Goal: Transaction & Acquisition: Purchase product/service

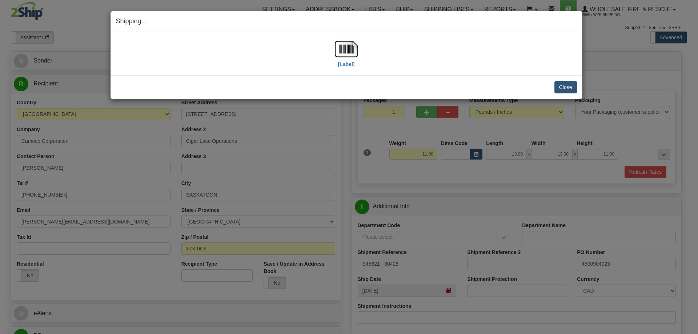
select select "2"
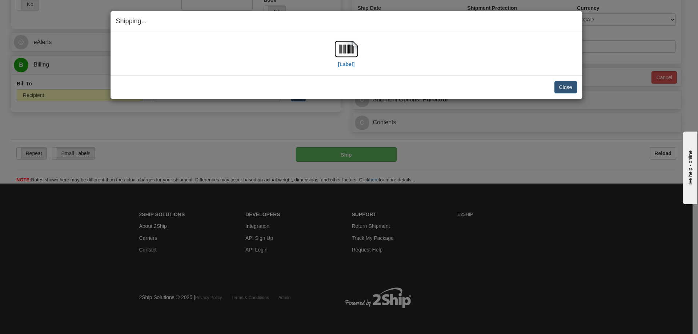
scroll to position [271, 0]
click at [568, 84] on button "Close" at bounding box center [566, 87] width 23 height 12
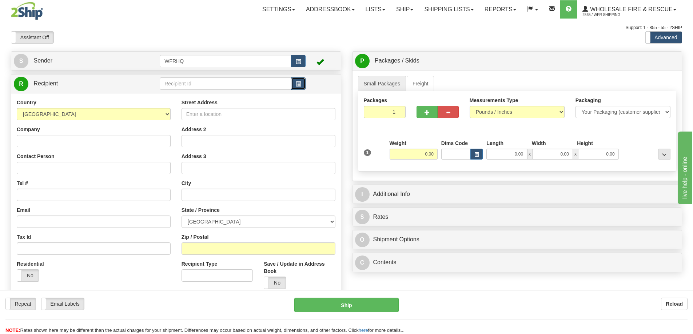
click at [301, 85] on button "button" at bounding box center [298, 83] width 15 height 12
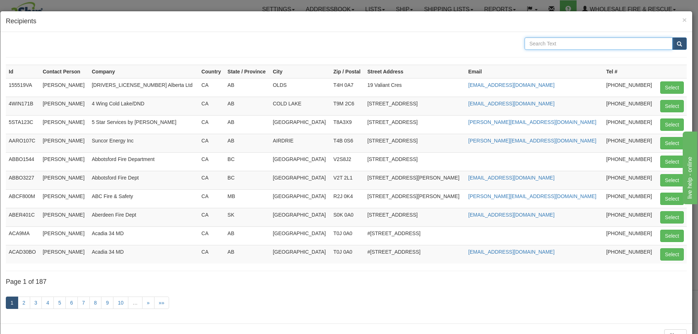
click at [589, 43] on input "text" at bounding box center [599, 43] width 148 height 12
type input "23700"
click at [673, 37] on button "submit" at bounding box center [680, 43] width 15 height 12
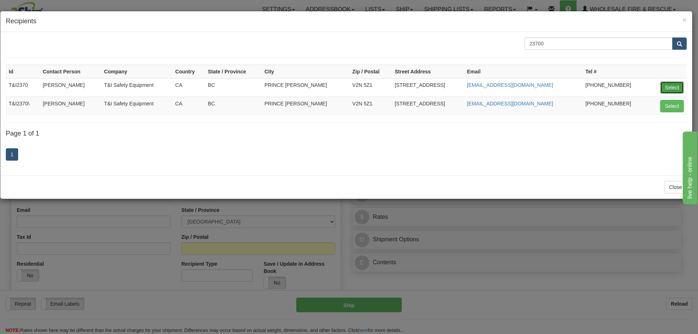
click at [674, 85] on button "Select" at bounding box center [673, 87] width 24 height 12
type input "T&I2370"
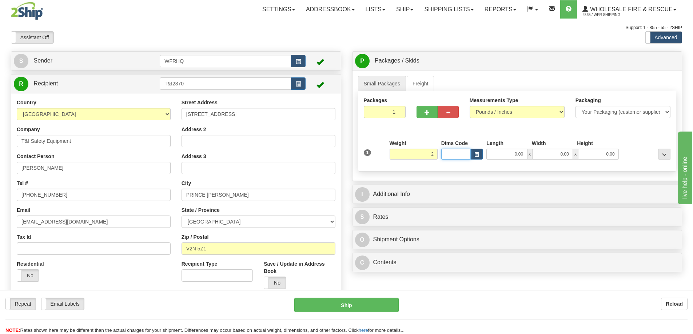
type input "2.00"
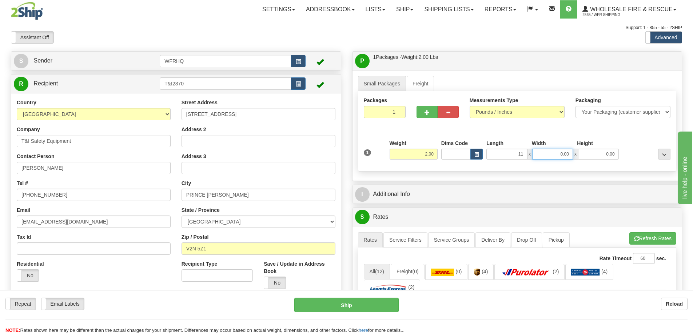
type input "11.00"
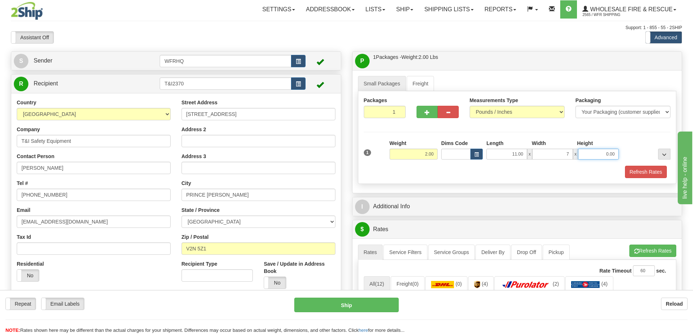
type input "7.00"
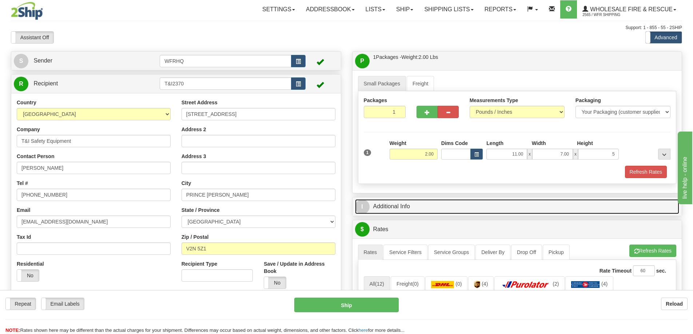
type input "5.00"
click at [383, 204] on link "I Additional Info" at bounding box center [517, 206] width 324 height 15
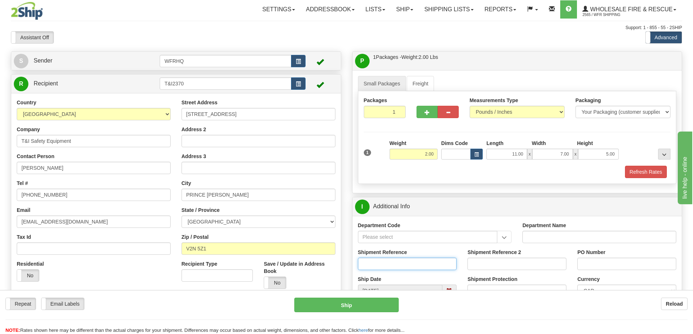
click at [380, 263] on input "Shipment Reference" at bounding box center [407, 264] width 99 height 12
type input "S46306 - 30586"
click at [595, 268] on input "PO Number" at bounding box center [626, 264] width 99 height 12
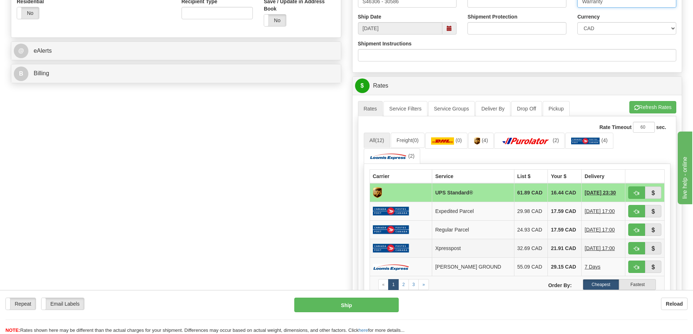
scroll to position [291, 0]
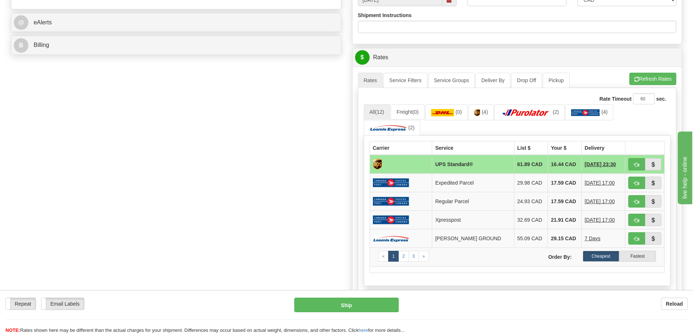
type input "Warranty"
click at [637, 167] on span "button" at bounding box center [636, 165] width 5 height 5
type input "11"
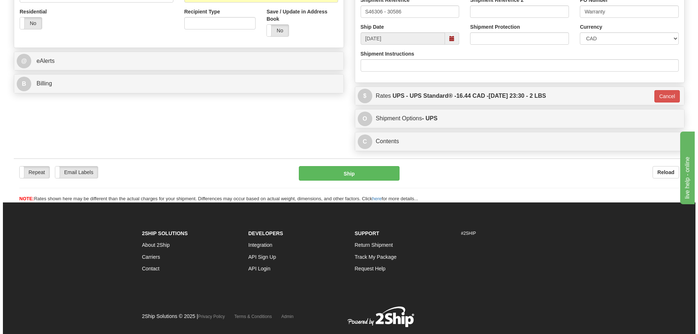
scroll to position [271, 0]
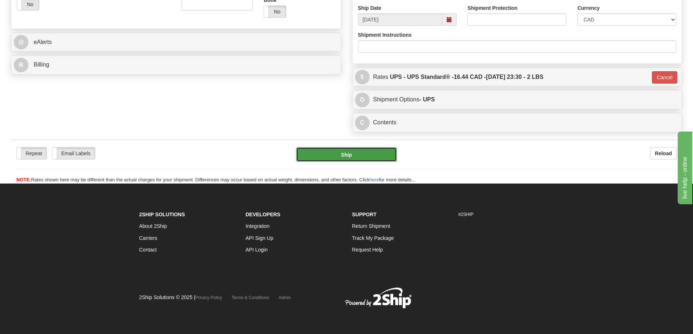
click at [348, 158] on button "Ship" at bounding box center [346, 154] width 101 height 15
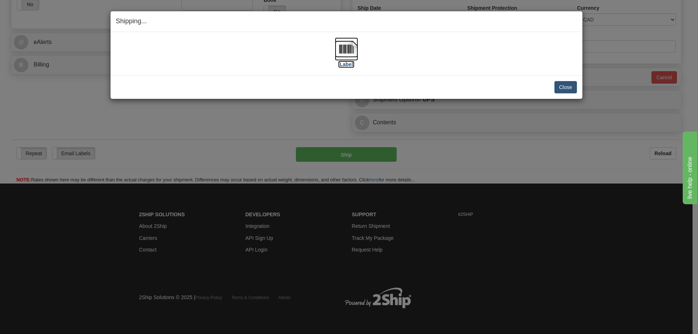
click at [348, 56] on img at bounding box center [346, 48] width 23 height 23
